Goal: Transaction & Acquisition: Purchase product/service

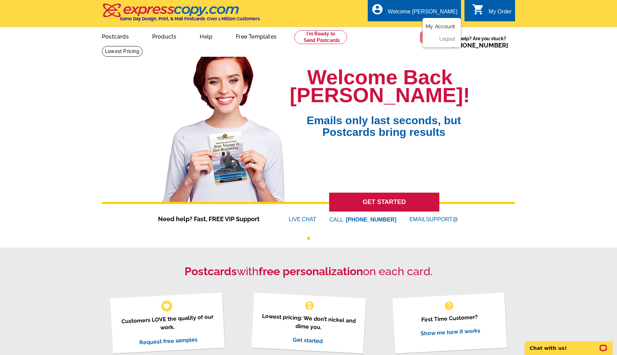
click at [447, 24] on link "My Account" at bounding box center [441, 26] width 30 height 6
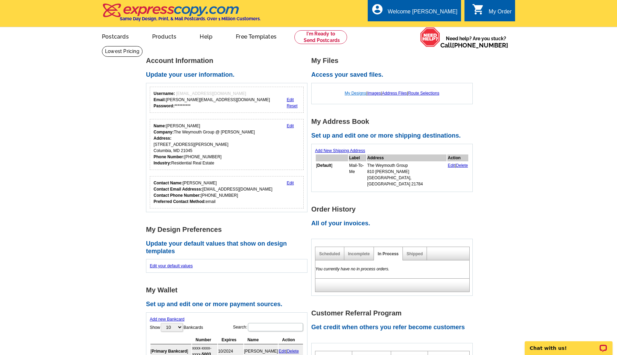
click at [357, 93] on link "My Designs" at bounding box center [356, 93] width 22 height 5
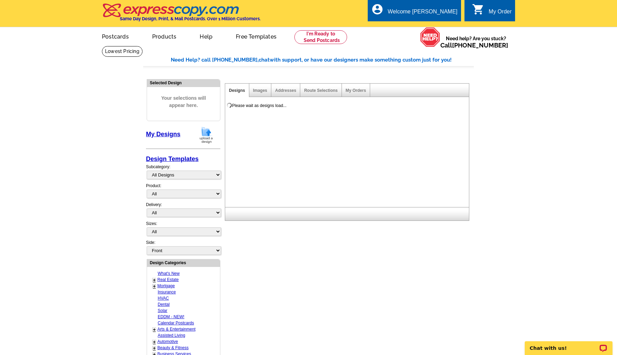
click at [211, 132] on img at bounding box center [206, 135] width 18 height 18
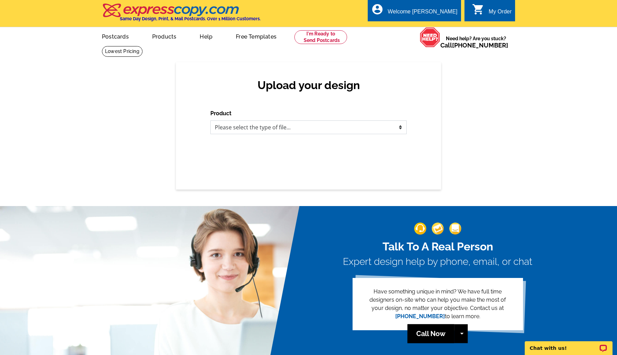
select select "1"
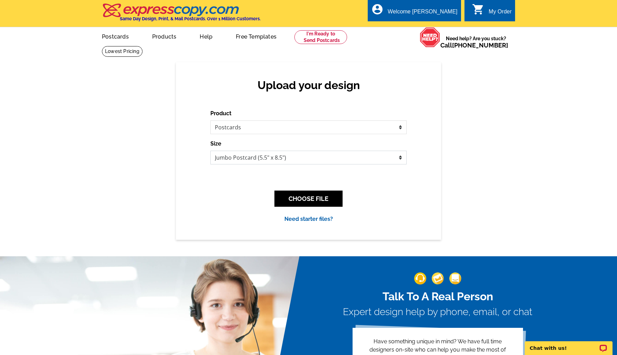
select select "3"
click at [312, 200] on button "CHOOSE FILE" at bounding box center [308, 199] width 68 height 16
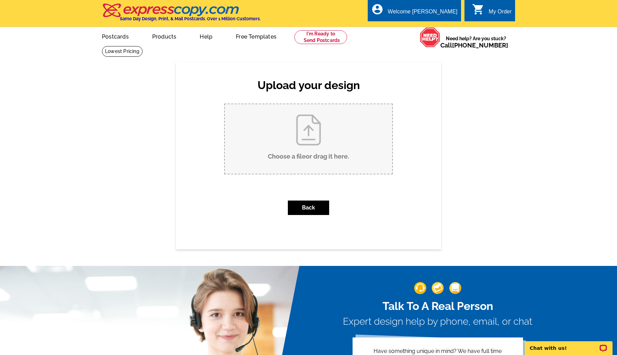
click at [273, 123] on input "Choose a file or drag it here ." at bounding box center [308, 139] width 167 height 70
type input "C:\fakepath\Hallmark Postcard.pdf"
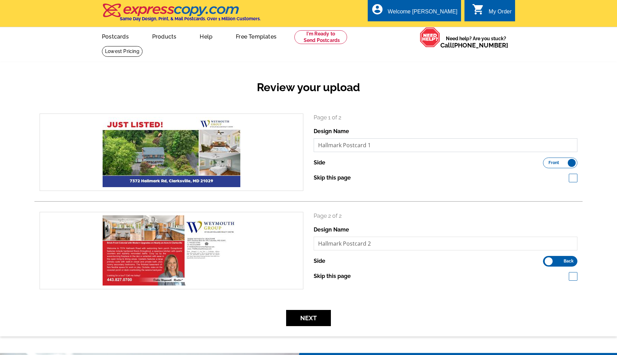
click at [378, 140] on input "Hallmark Postcard 1" at bounding box center [446, 145] width 264 height 14
click at [378, 143] on input "Hallmark Postcard 1" at bounding box center [446, 145] width 264 height 14
type input "Hallmark Postcard front"
click at [374, 242] on input "Hallmark Postcard 2" at bounding box center [446, 244] width 264 height 14
type input "Hallmark Postcard back"
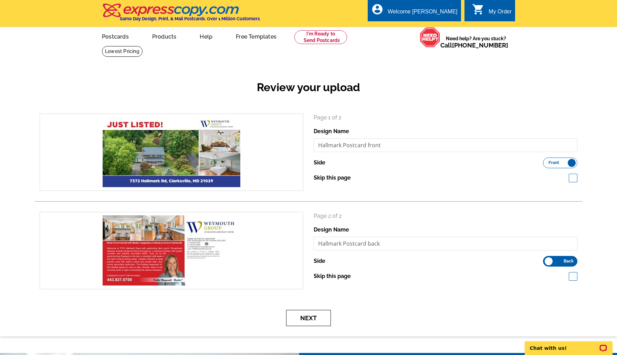
click at [316, 319] on button "Next" at bounding box center [308, 318] width 45 height 16
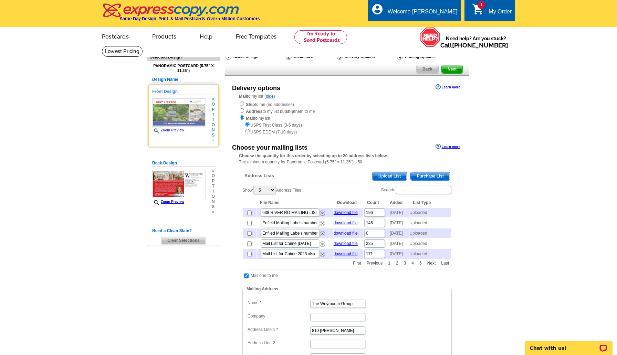
click at [176, 132] on link "Zoom Preview" at bounding box center [168, 130] width 32 height 4
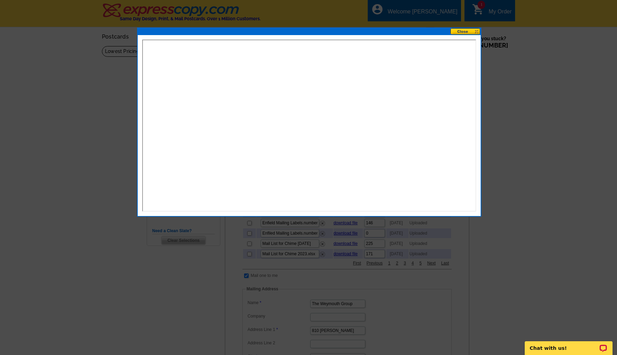
click at [465, 33] on button at bounding box center [465, 31] width 30 height 7
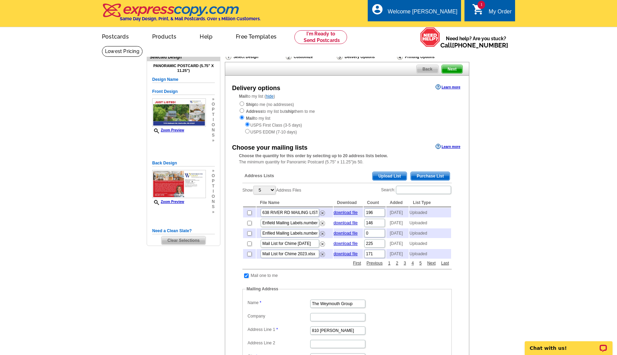
click at [185, 239] on span "Clear Selections" at bounding box center [183, 241] width 44 height 8
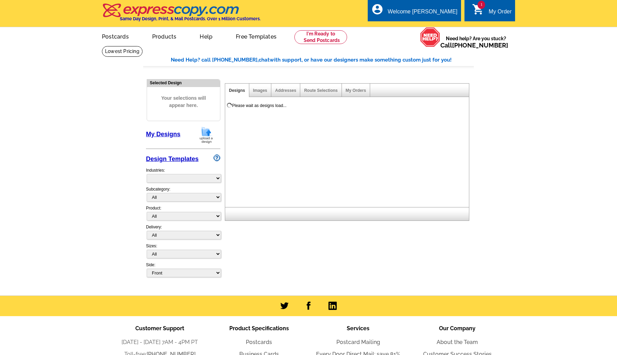
select select "785"
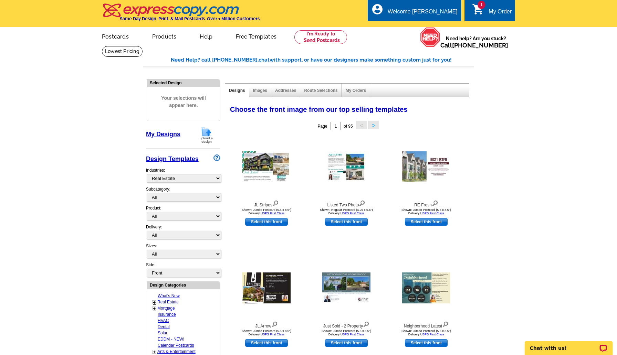
click at [201, 132] on img at bounding box center [206, 135] width 18 height 18
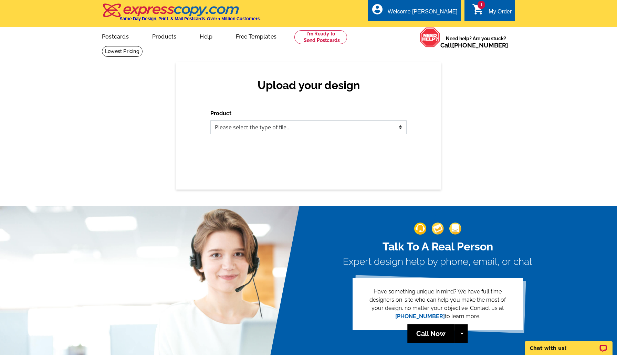
select select "1"
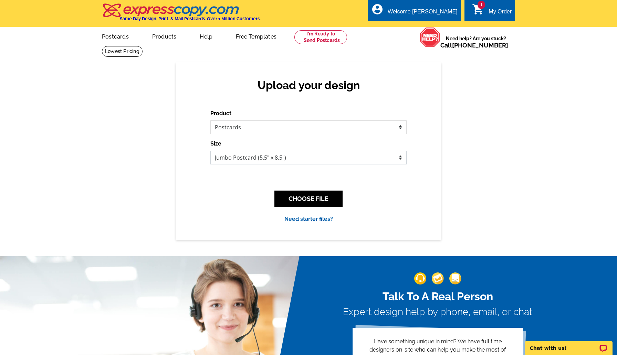
select select "3"
click at [314, 201] on button "CHOOSE FILE" at bounding box center [308, 199] width 68 height 16
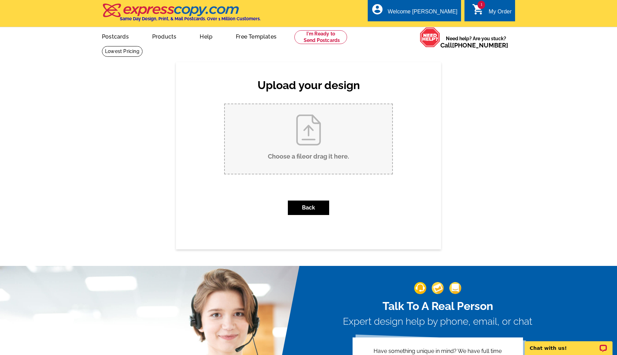
click at [334, 140] on input "Choose a file or drag it here ." at bounding box center [308, 139] width 167 height 70
type input "C:\fakepath\Hallmark Postcard.pdf"
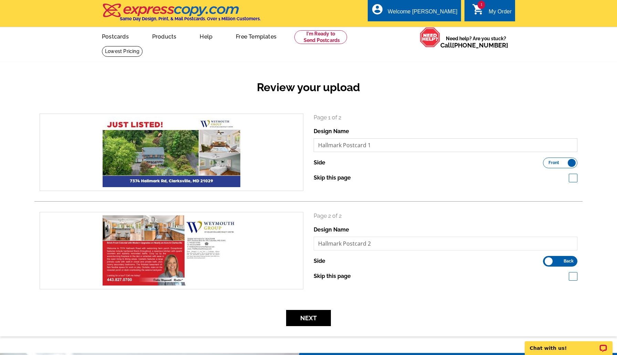
click at [404, 146] on input "Hallmark Postcard 1" at bounding box center [446, 145] width 264 height 14
type input "Hallmark Postcard front"
click at [382, 247] on input "Hallmark Postcard 2" at bounding box center [446, 244] width 264 height 14
type input "Hallmark Postcard back"
click at [314, 316] on button "Next" at bounding box center [308, 318] width 45 height 16
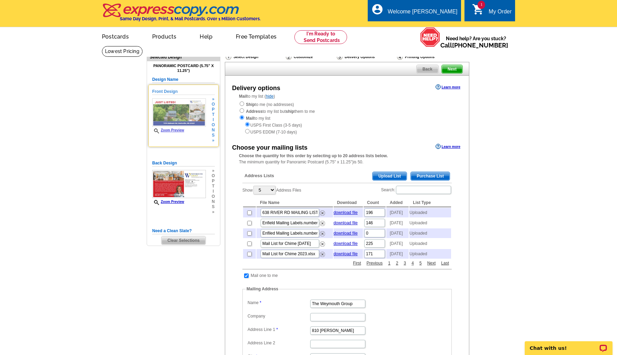
click at [178, 132] on link "Zoom Preview" at bounding box center [168, 130] width 32 height 4
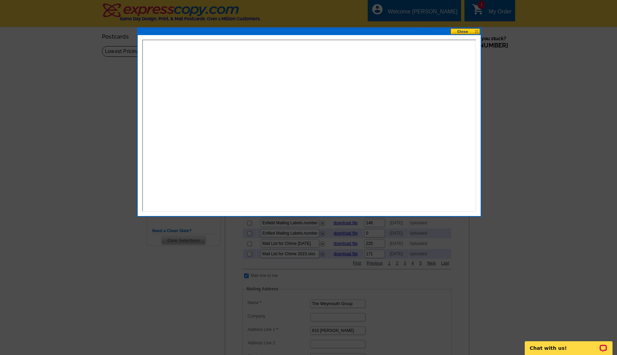
click at [462, 34] on button at bounding box center [465, 31] width 30 height 7
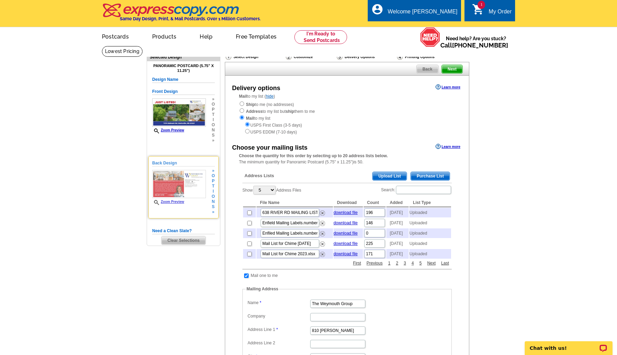
click at [179, 203] on link "Zoom Preview" at bounding box center [168, 202] width 32 height 4
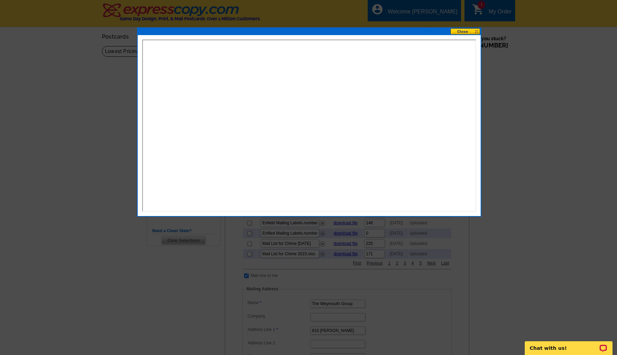
click at [459, 32] on button at bounding box center [465, 31] width 30 height 7
